Goal: Task Accomplishment & Management: Complete application form

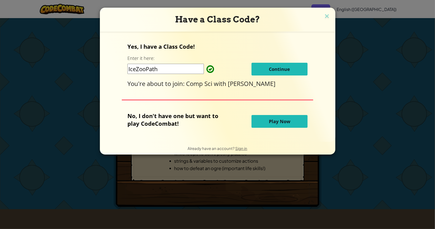
click at [297, 65] on button "Continue" at bounding box center [280, 69] width 56 height 13
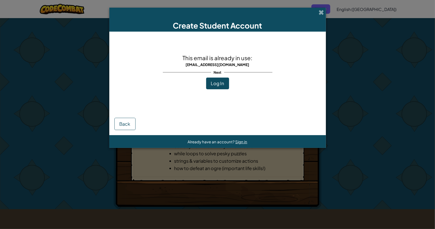
click at [228, 78] on button "Log In" at bounding box center [217, 84] width 23 height 12
